Goal: Navigation & Orientation: Understand site structure

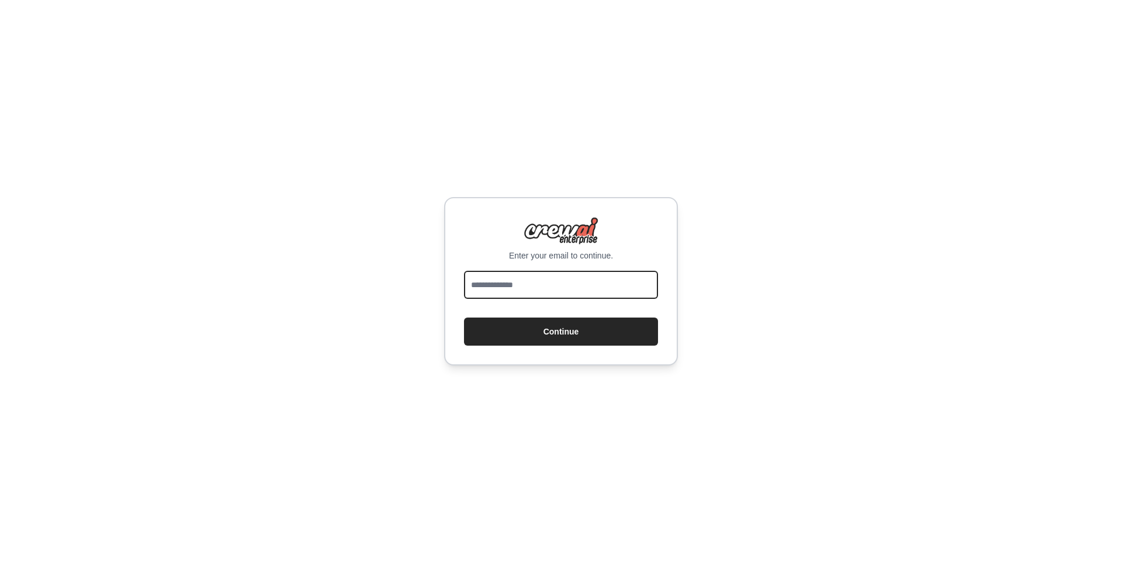
click at [566, 288] on input "email" at bounding box center [561, 285] width 194 height 28
type input "**********"
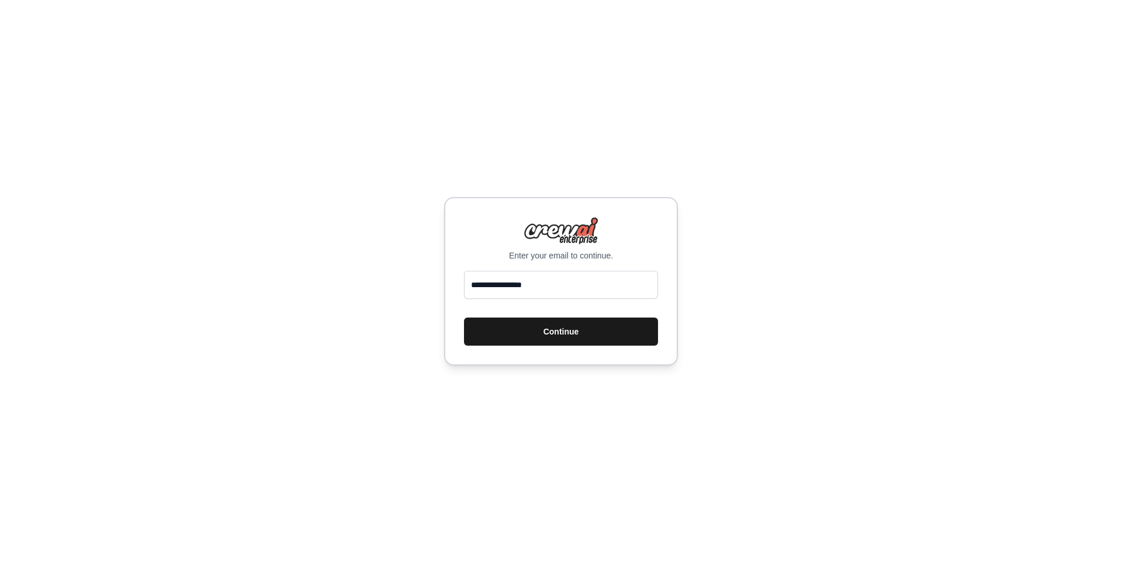
click at [570, 328] on button "Continue" at bounding box center [561, 331] width 194 height 28
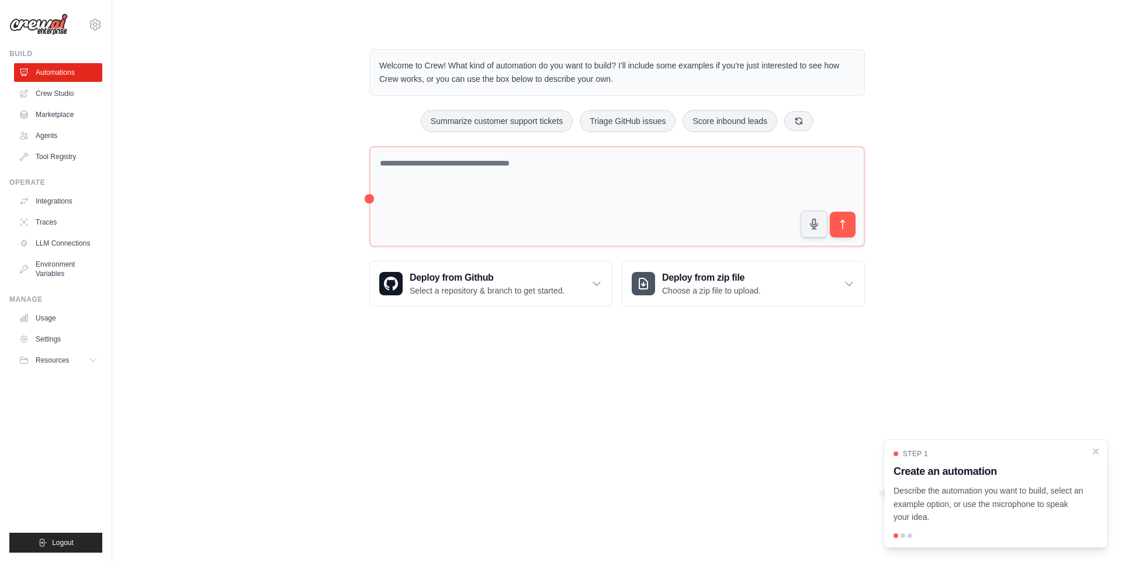
click at [1097, 458] on div "Step 1 Create an automation Describe the automation you want to build, select a…" at bounding box center [996, 486] width 205 height 75
click at [1098, 450] on icon "Close walkthrough" at bounding box center [1096, 450] width 11 height 11
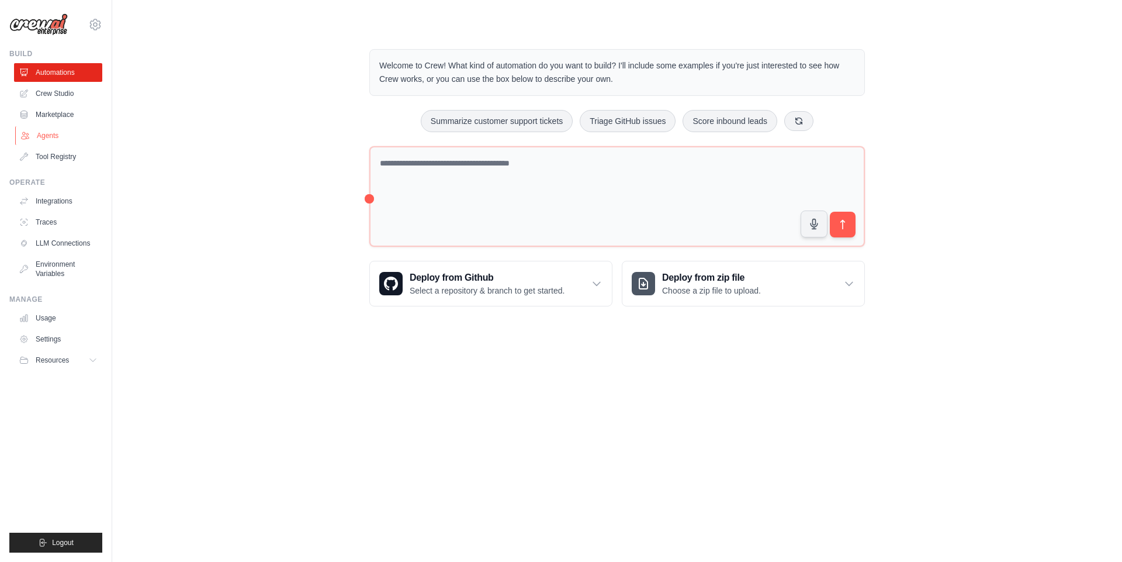
click at [49, 140] on link "Agents" at bounding box center [59, 135] width 88 height 19
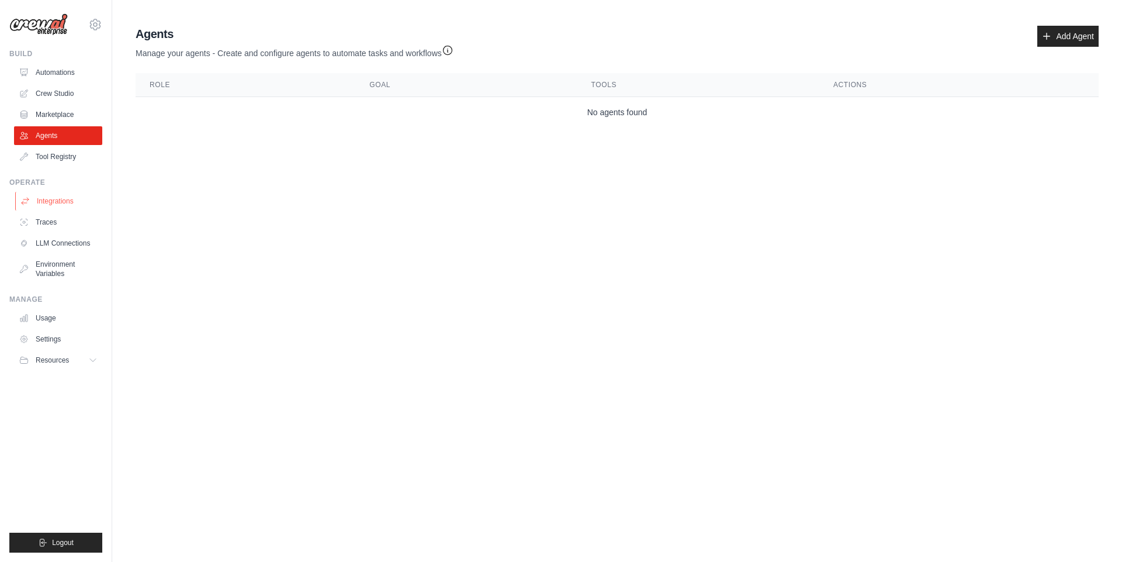
click at [60, 201] on link "Integrations" at bounding box center [59, 201] width 88 height 19
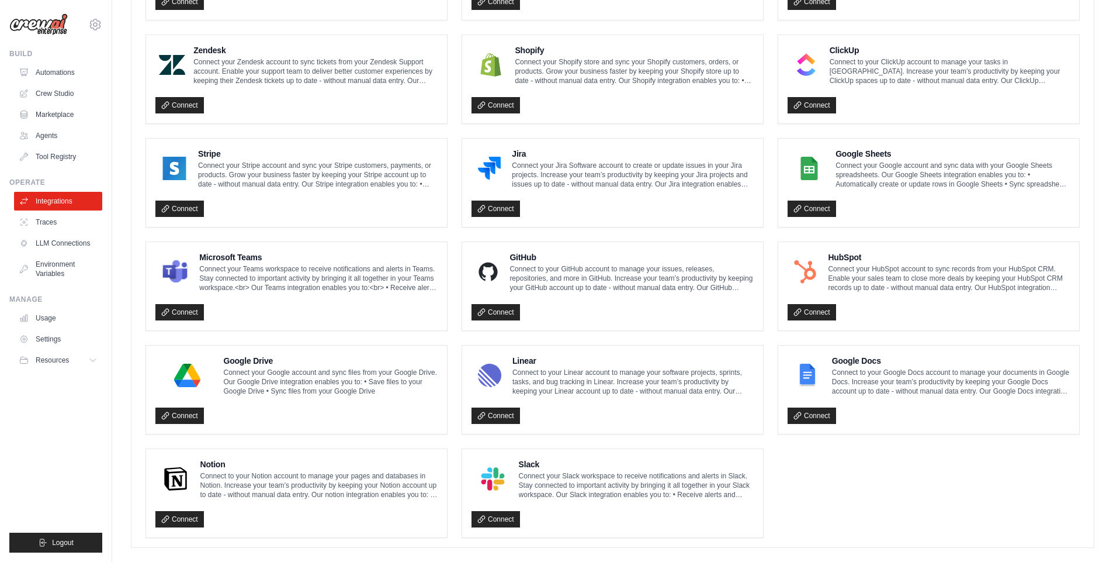
scroll to position [538, 0]
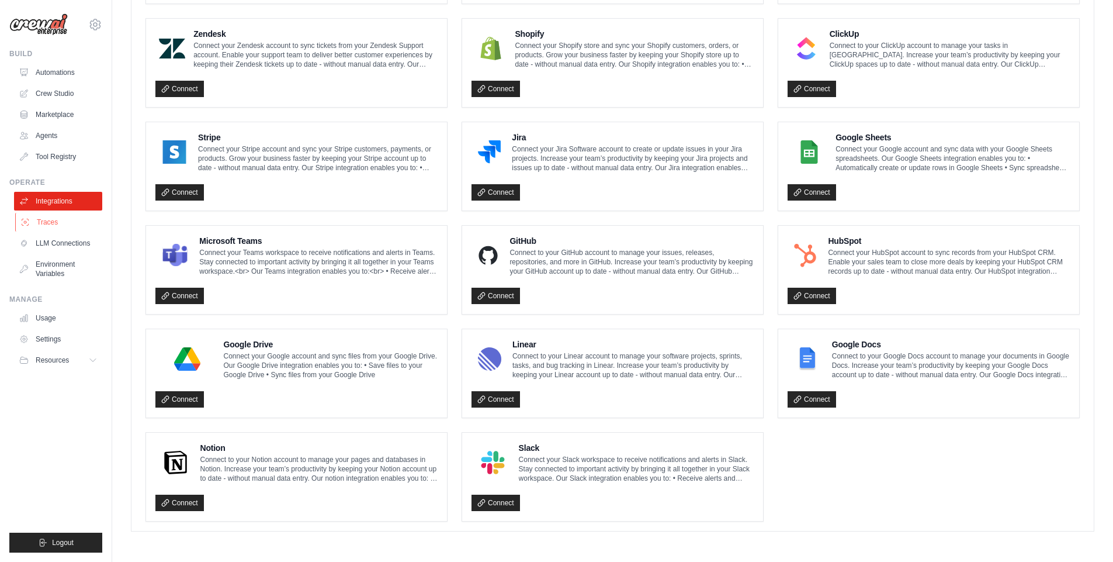
click at [50, 219] on link "Traces" at bounding box center [59, 222] width 88 height 19
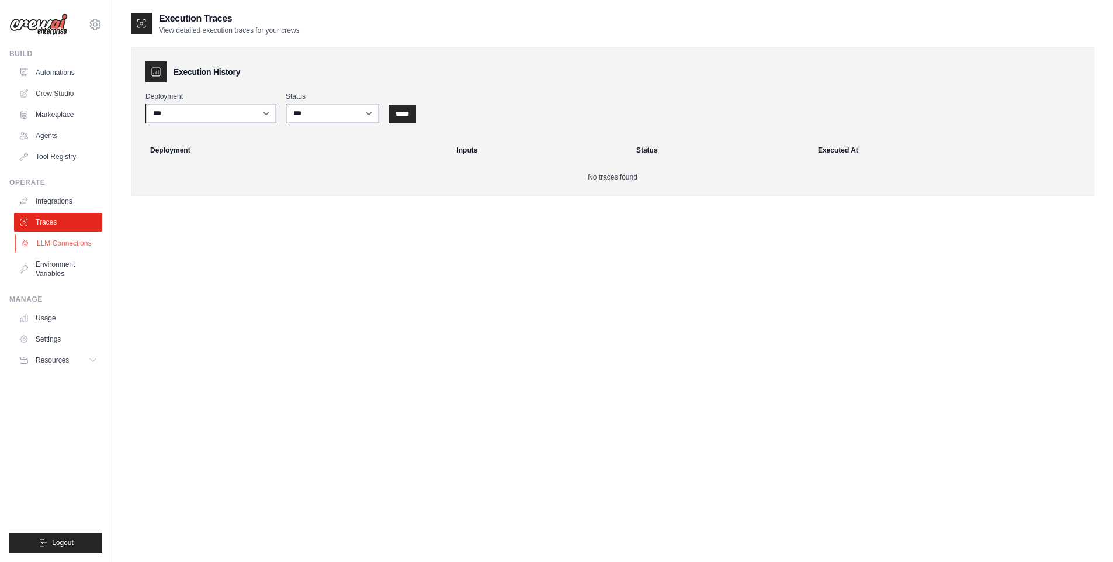
click at [58, 244] on link "LLM Connections" at bounding box center [59, 243] width 88 height 19
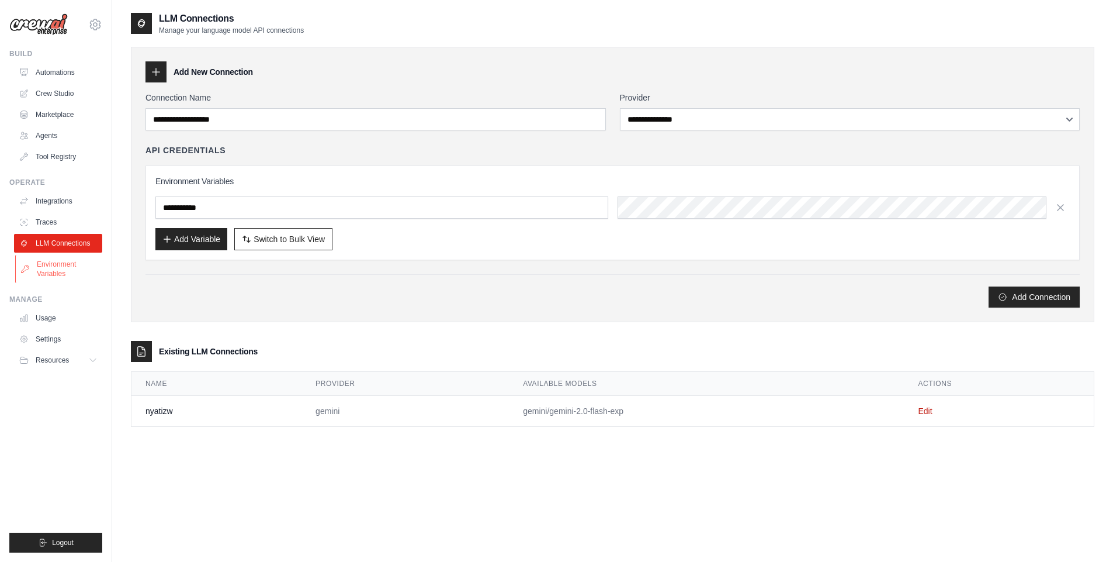
click at [41, 267] on link "Environment Variables" at bounding box center [59, 269] width 88 height 28
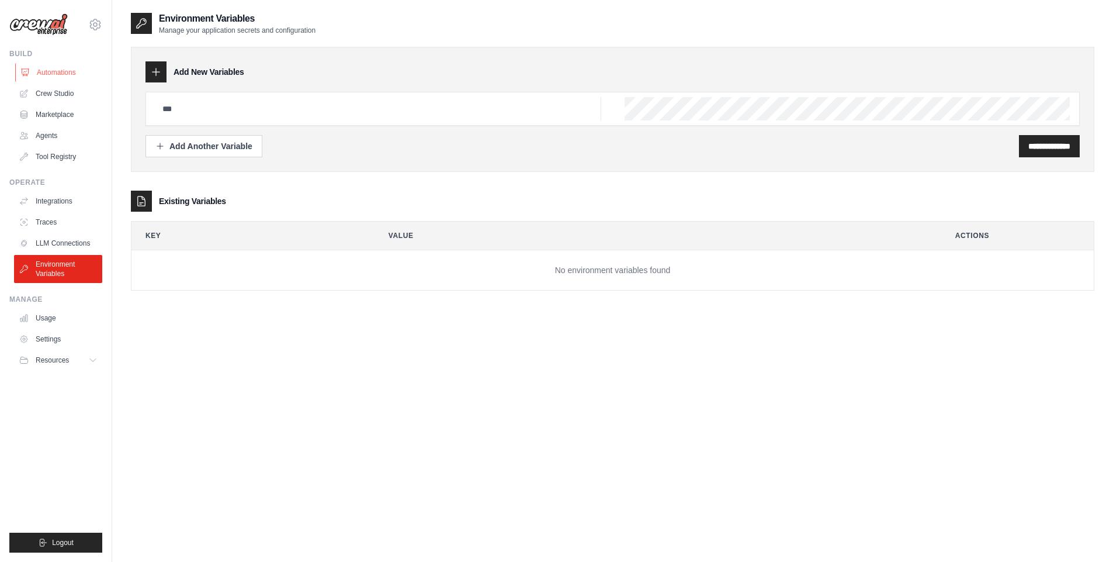
click at [39, 77] on link "Automations" at bounding box center [59, 72] width 88 height 19
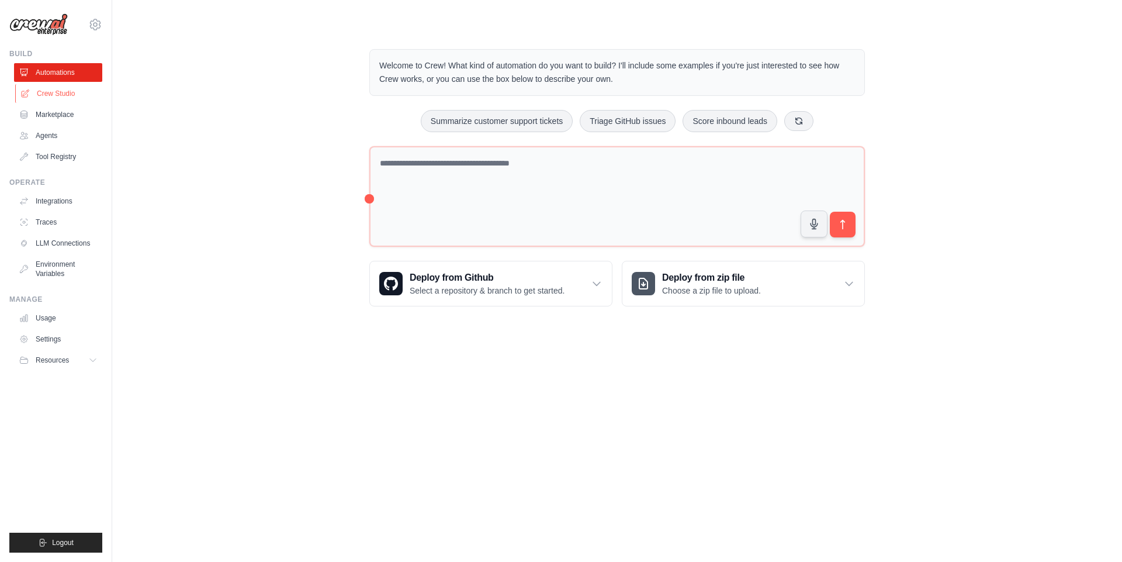
click at [44, 91] on link "Crew Studio" at bounding box center [59, 93] width 88 height 19
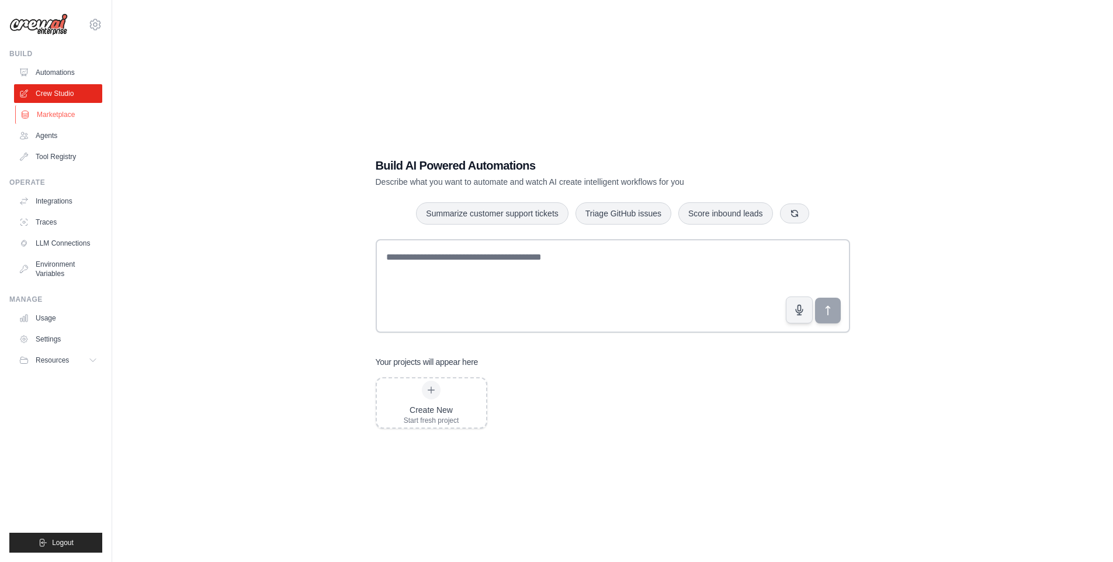
click at [67, 117] on link "Marketplace" at bounding box center [59, 114] width 88 height 19
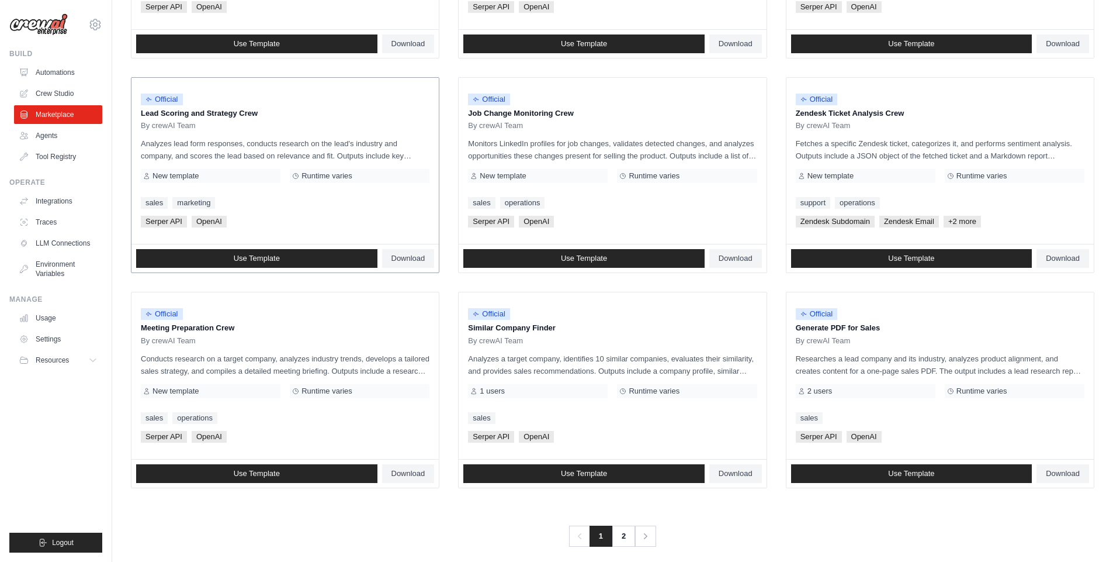
scroll to position [521, 0]
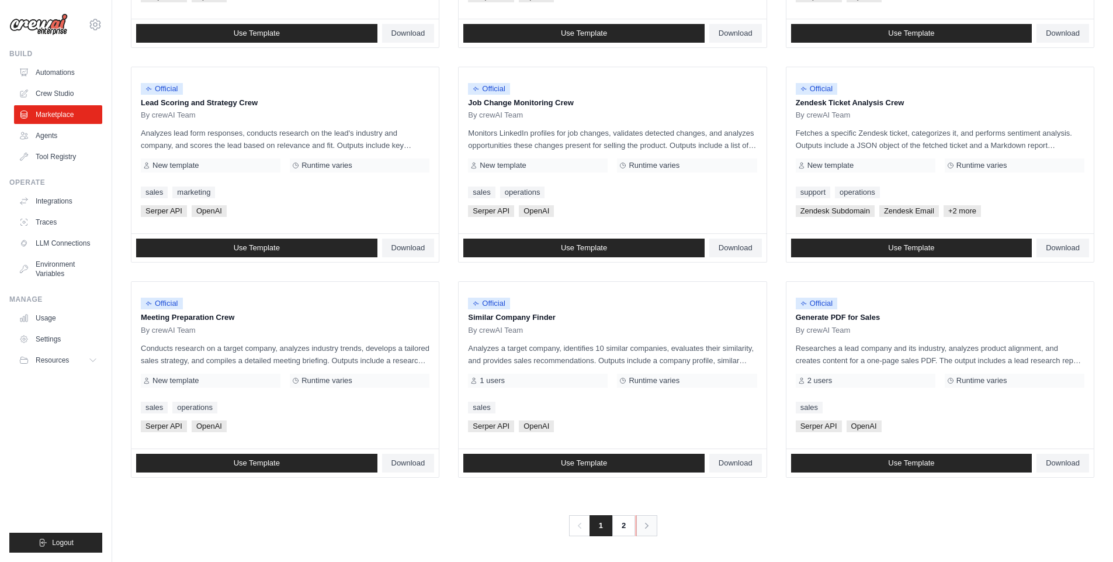
click at [644, 528] on icon "Pagination" at bounding box center [647, 526] width 12 height 12
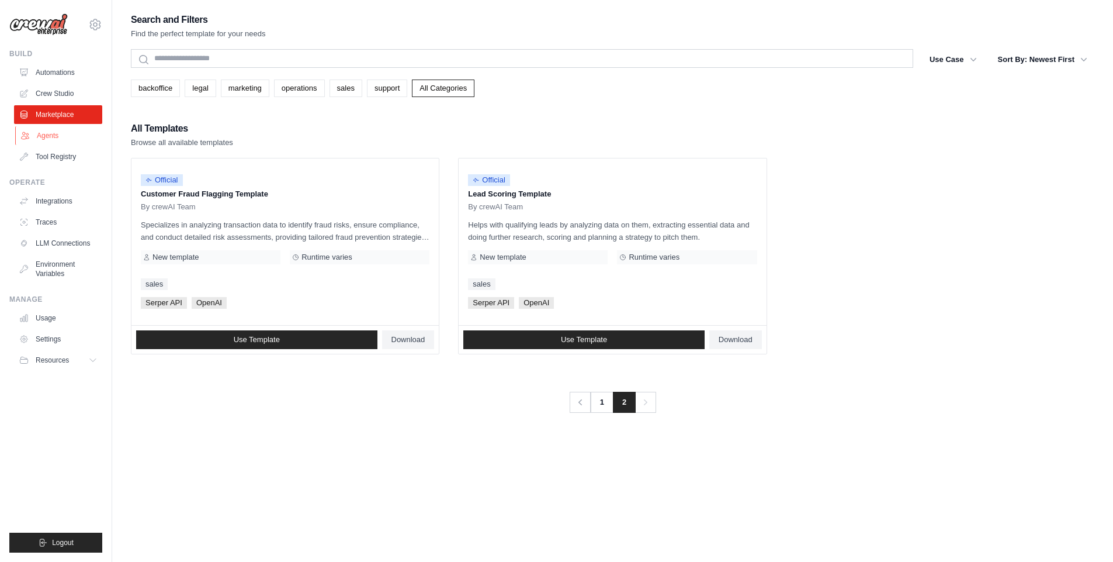
click at [46, 139] on link "Agents" at bounding box center [59, 135] width 88 height 19
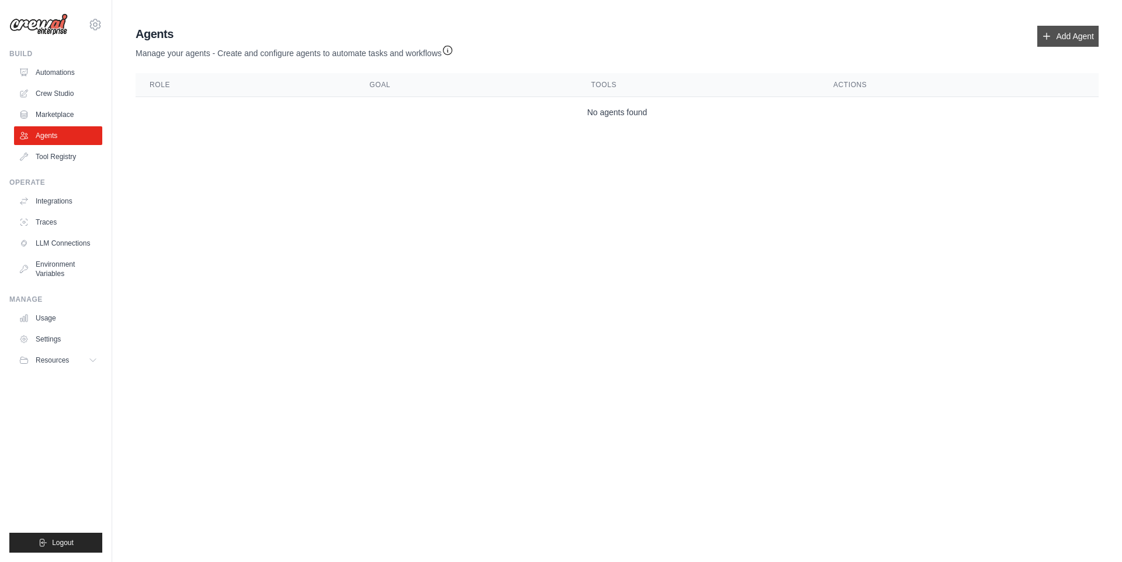
click at [1050, 39] on icon at bounding box center [1046, 36] width 9 height 9
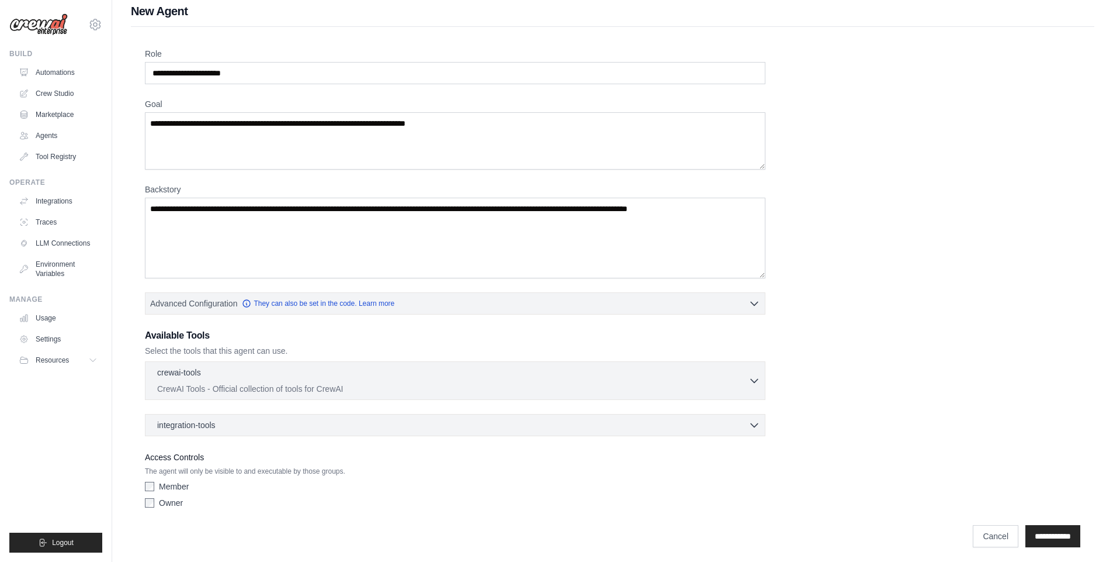
scroll to position [13, 0]
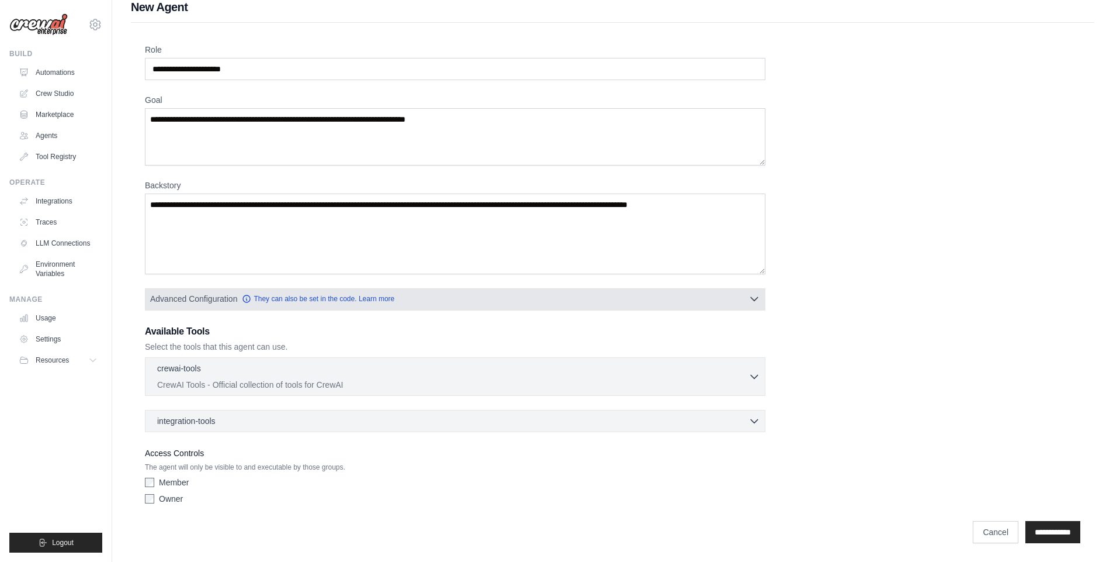
click at [756, 298] on icon "button" at bounding box center [755, 299] width 12 height 12
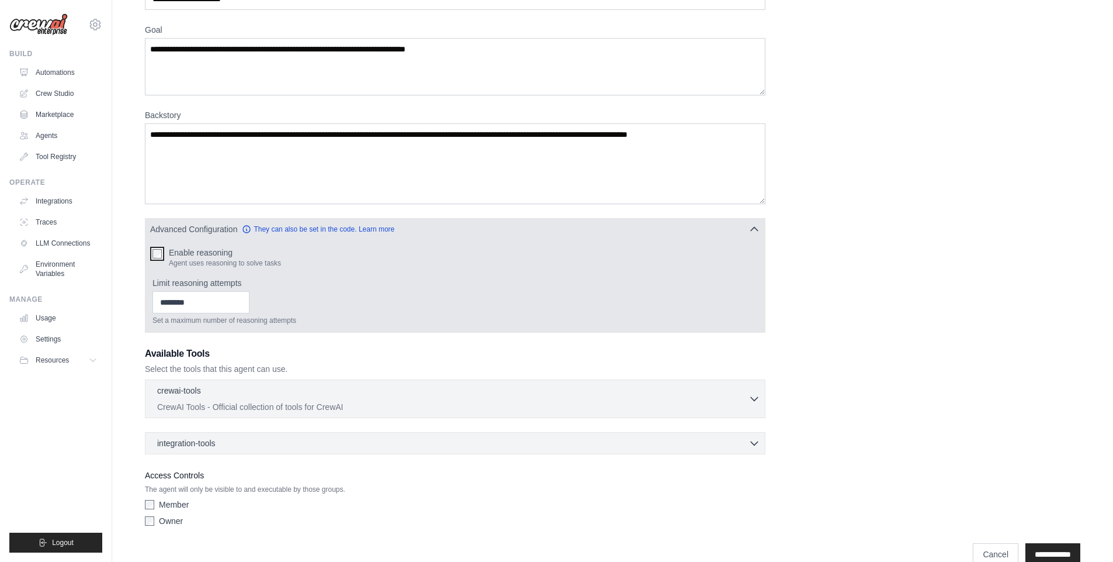
scroll to position [105, 0]
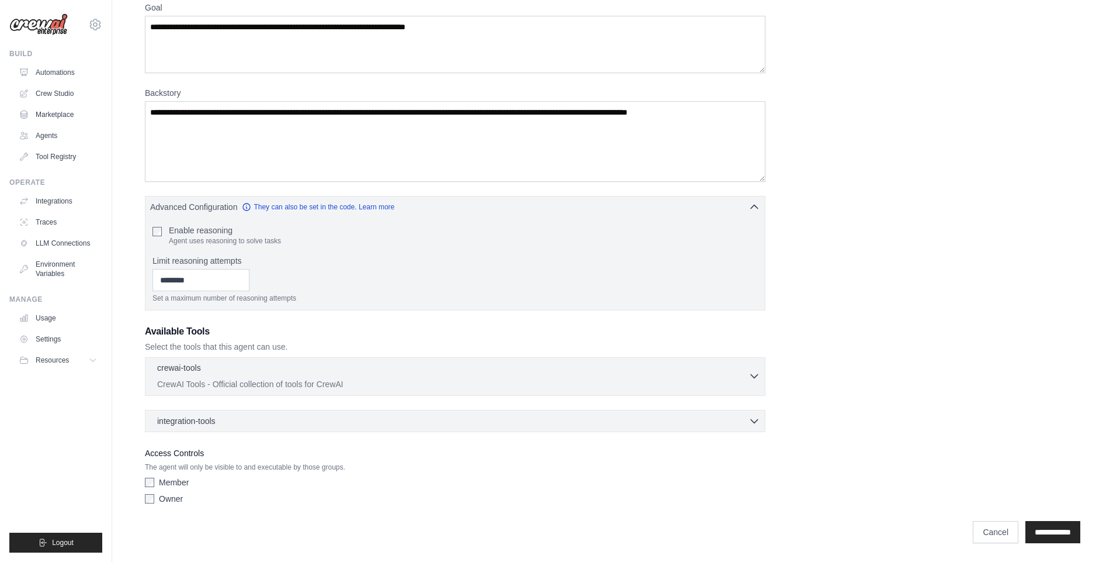
click at [754, 380] on icon "button" at bounding box center [755, 376] width 12 height 12
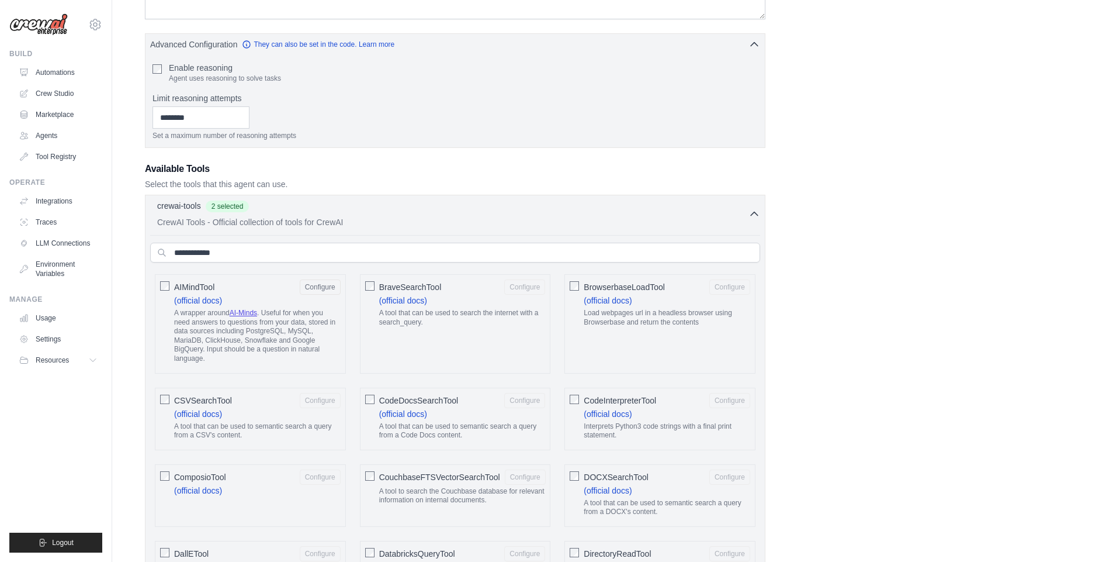
scroll to position [245, 0]
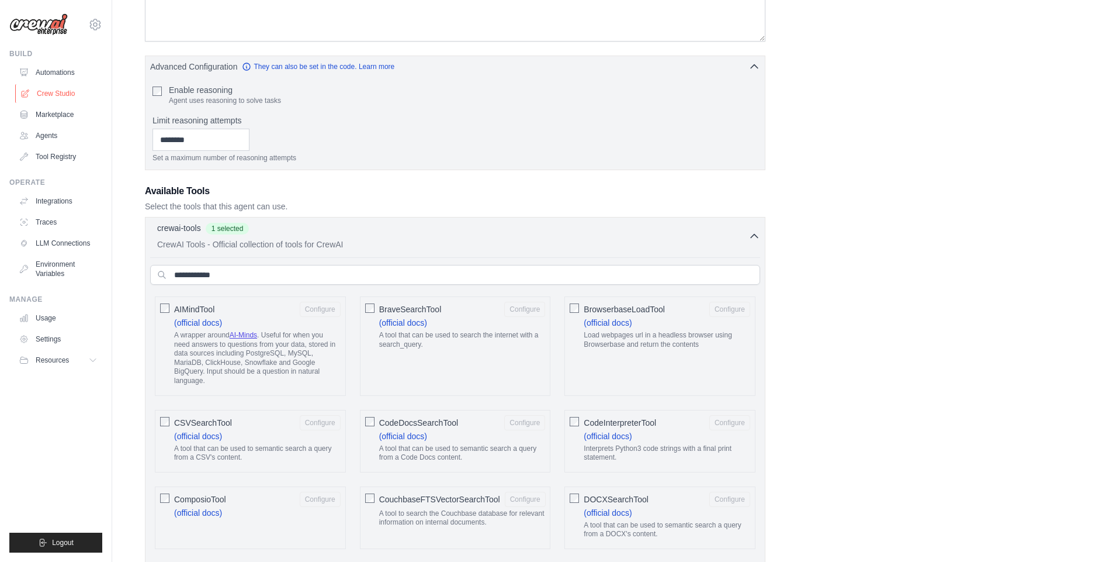
click at [72, 90] on link "Crew Studio" at bounding box center [59, 93] width 88 height 19
